Goal: Information Seeking & Learning: Learn about a topic

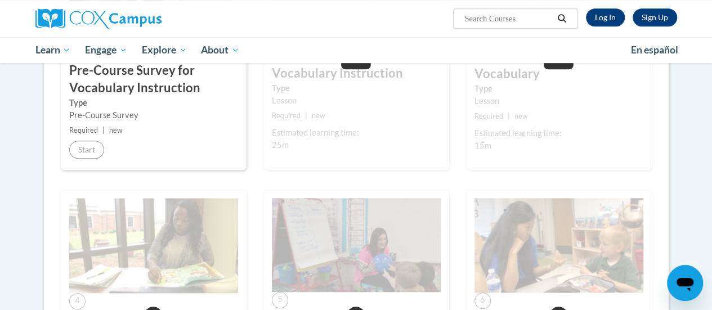
scroll to position [345, 0]
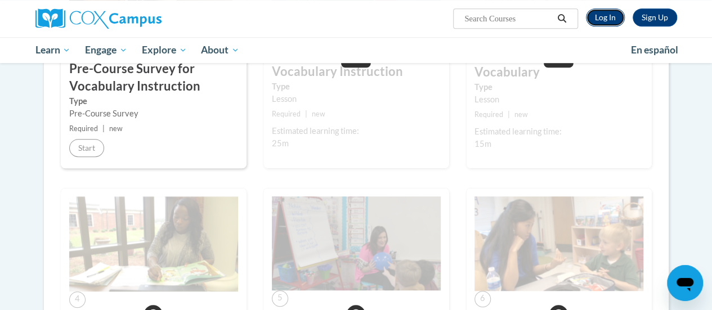
click at [612, 15] on link "Log In" at bounding box center [605, 17] width 39 height 18
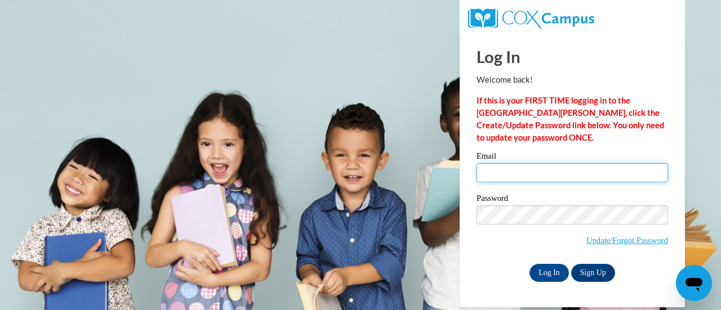
click at [538, 172] on input "Email" at bounding box center [571, 172] width 191 height 19
type input "g"
type input "kandlerb@w-csd.org"
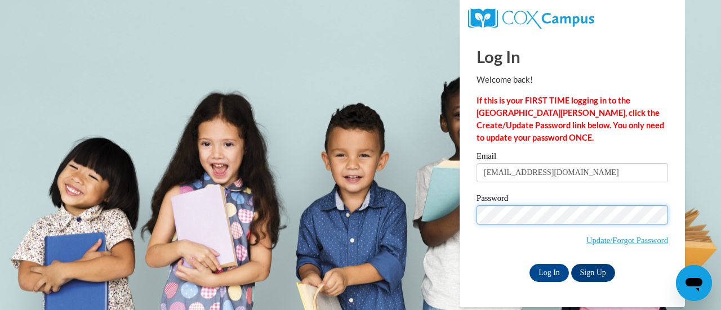
click at [529, 264] on input "Log In" at bounding box center [548, 273] width 39 height 18
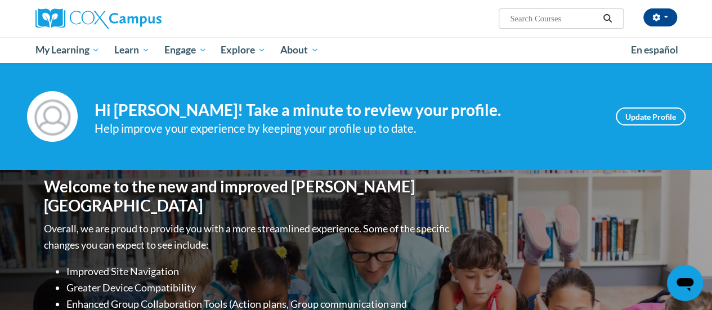
click at [580, 12] on input "Search..." at bounding box center [554, 19] width 90 height 14
type input "vocabulary"
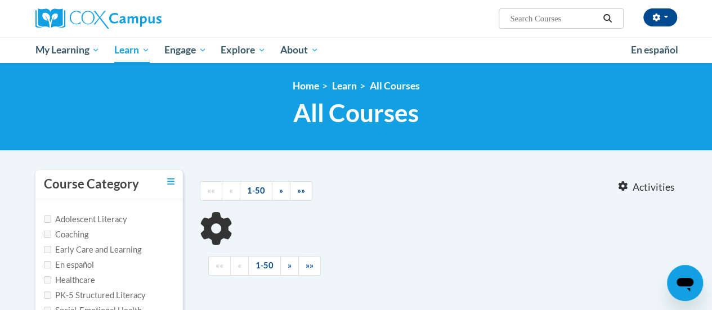
type input "vocabulary"
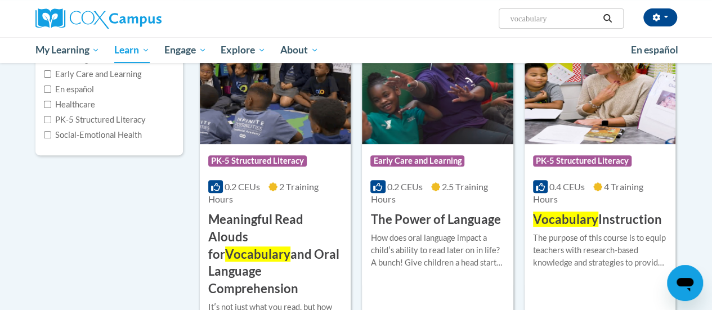
scroll to position [173, 0]
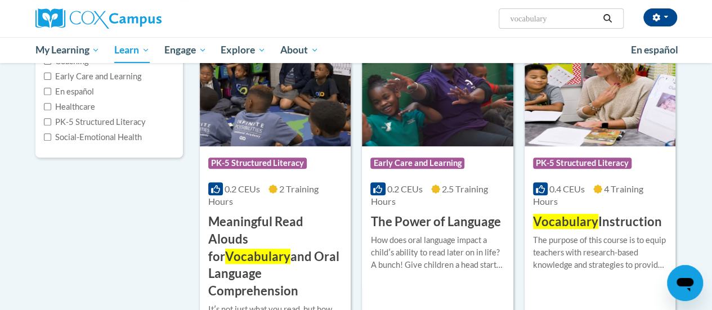
click at [571, 137] on img at bounding box center [600, 89] width 151 height 115
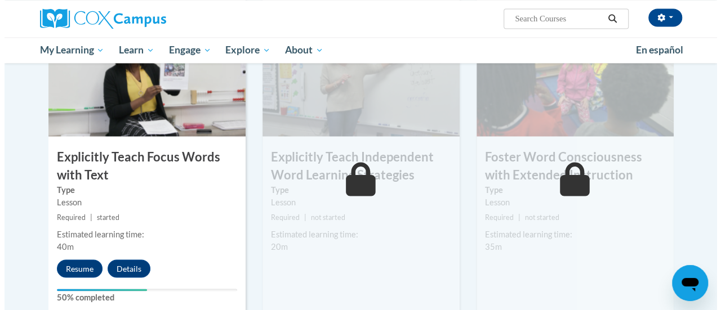
scroll to position [892, 0]
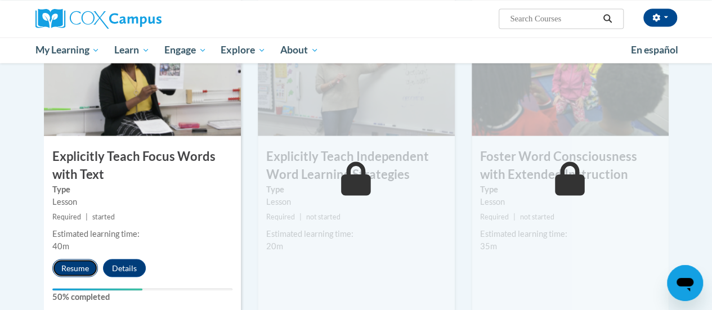
click at [74, 269] on button "Resume" at bounding box center [75, 268] width 46 height 18
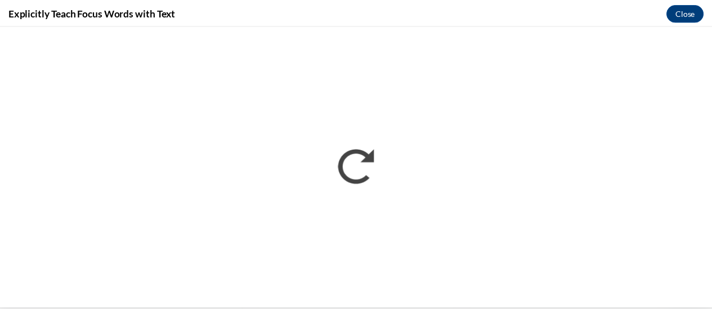
scroll to position [0, 0]
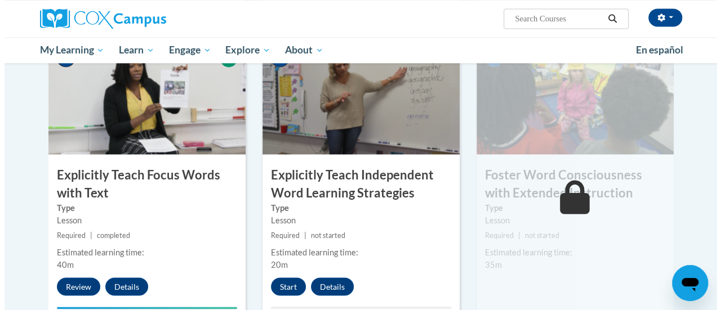
scroll to position [884, 0]
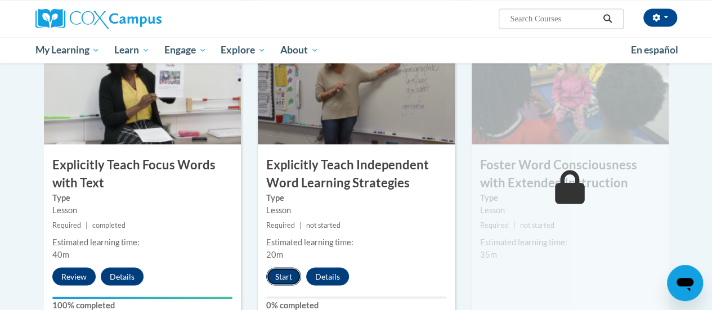
click at [286, 274] on button "Start" at bounding box center [283, 276] width 35 height 18
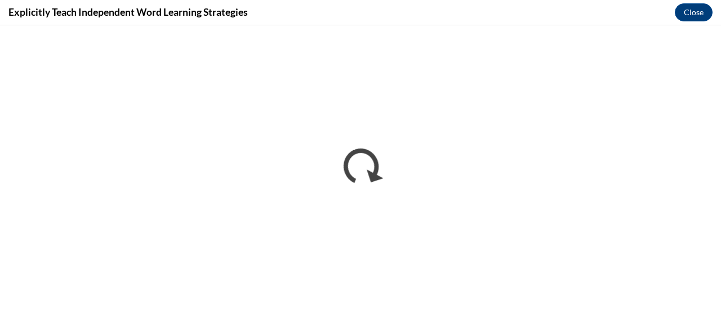
scroll to position [0, 0]
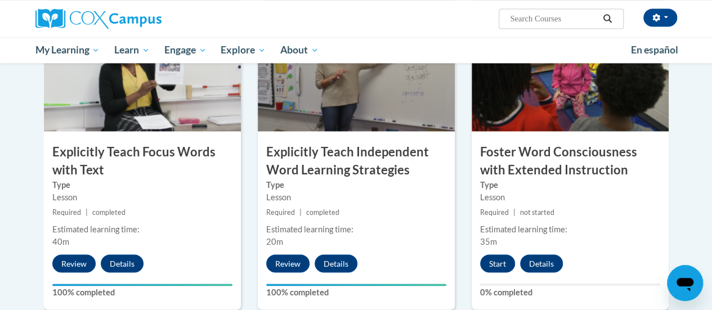
scroll to position [896, 0]
